Goal: Obtain resource: Download file/media

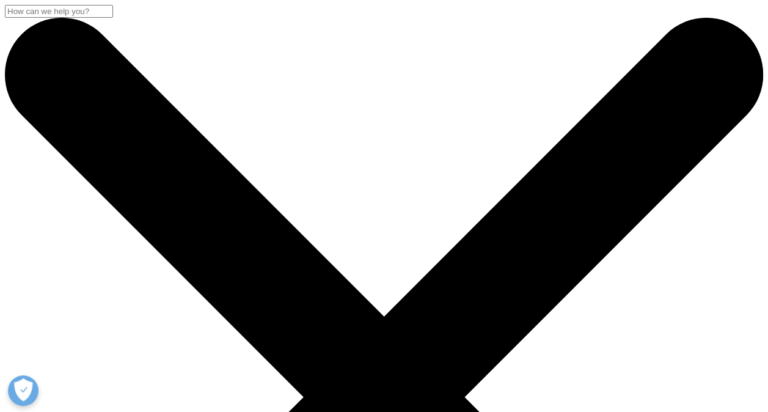
scroll to position [473, 721]
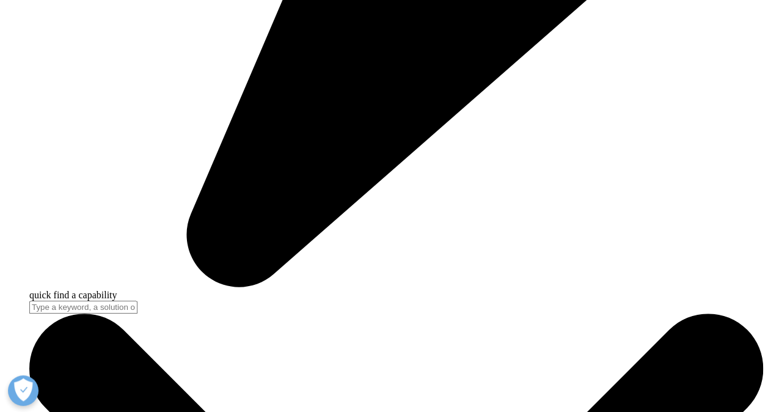
scroll to position [856, 0]
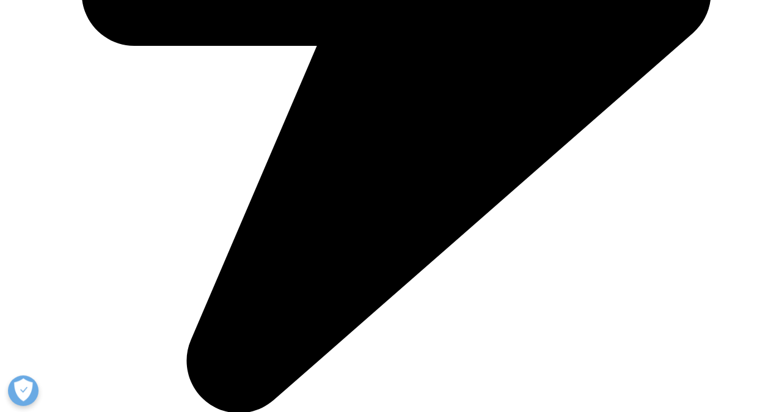
scroll to position [673, 0]
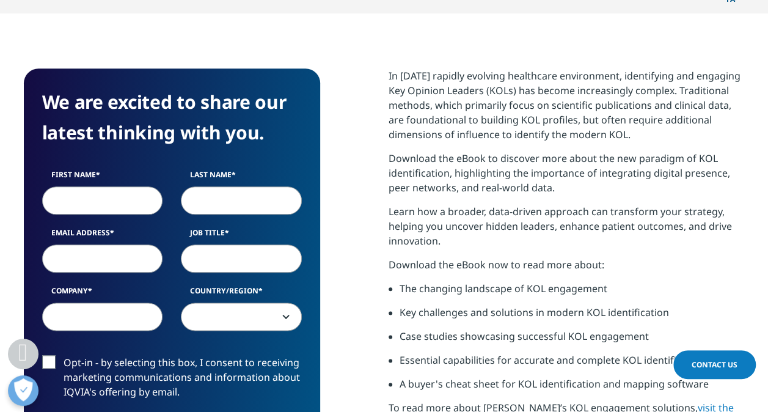
scroll to position [550, 0]
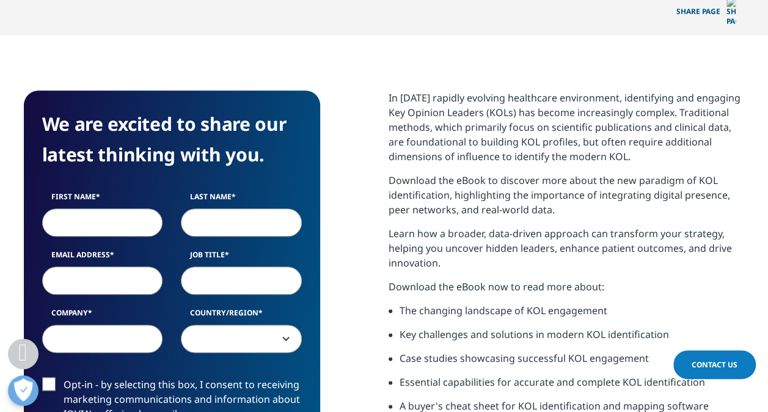
click at [89, 208] on input "First Name" at bounding box center [102, 222] width 121 height 28
type input "BELEN"
click at [223, 208] on input "Last Name" at bounding box center [241, 222] width 121 height 28
click at [207, 208] on input "DENARDIZ" at bounding box center [241, 222] width 121 height 28
type input "DE NARDIZ"
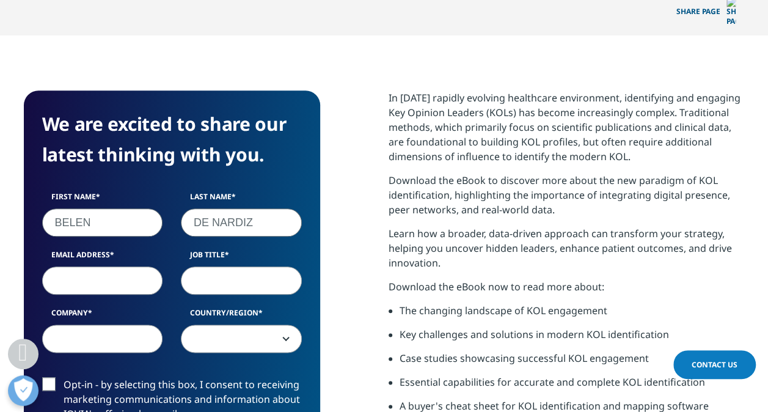
click at [98, 267] on input "Email Address" at bounding box center [102, 281] width 121 height 28
type input "[EMAIL_ADDRESS][DOMAIN_NAME]"
type input "Uriage"
select select "Spain"
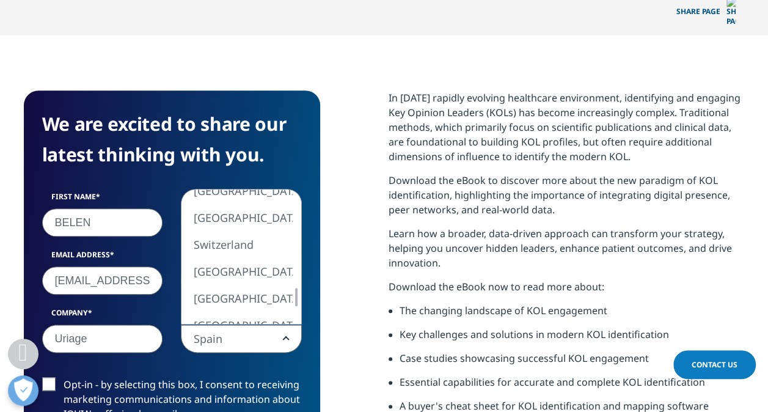
click at [333, 235] on div "We are excited to share our latest thinking with you. First Name [PERSON_NAME] …" at bounding box center [384, 326] width 721 height 473
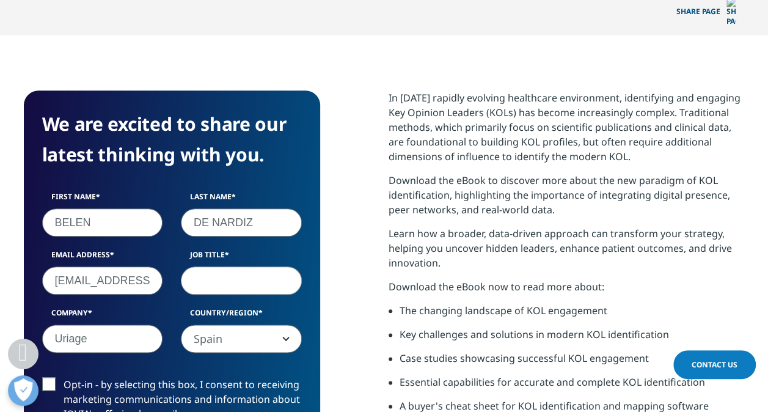
click at [237, 267] on input "Job Title" at bounding box center [241, 281] width 121 height 28
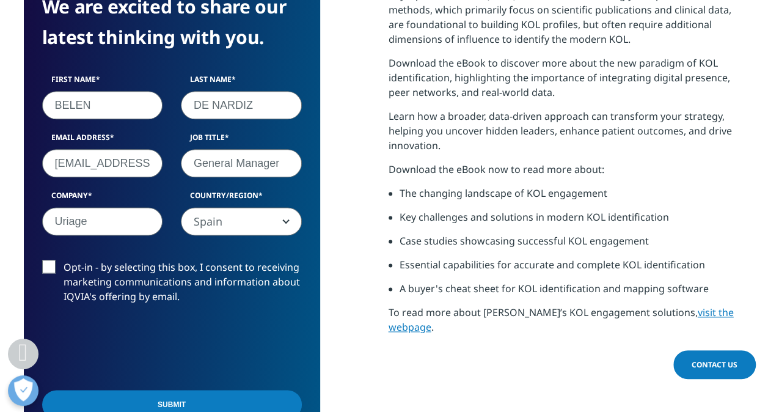
scroll to position [673, 0]
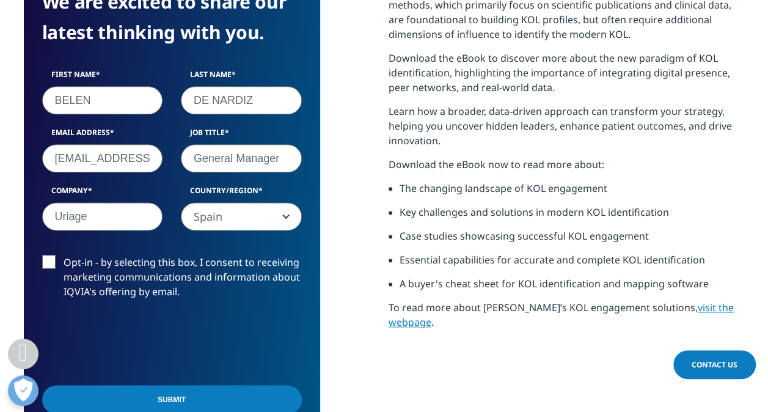
type input "General Manager"
click at [157, 385] on input "Submit" at bounding box center [172, 399] width 260 height 29
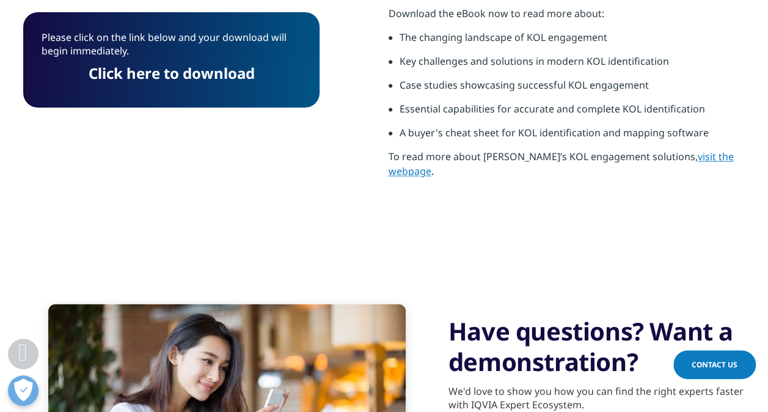
scroll to position [6, 6]
click at [198, 73] on link "Click here to download" at bounding box center [172, 73] width 166 height 20
